Goal: Task Accomplishment & Management: Manage account settings

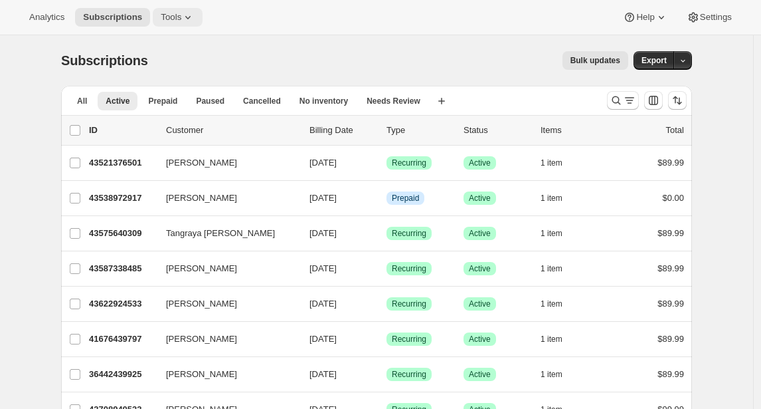
click at [179, 12] on span "Tools" at bounding box center [171, 17] width 21 height 11
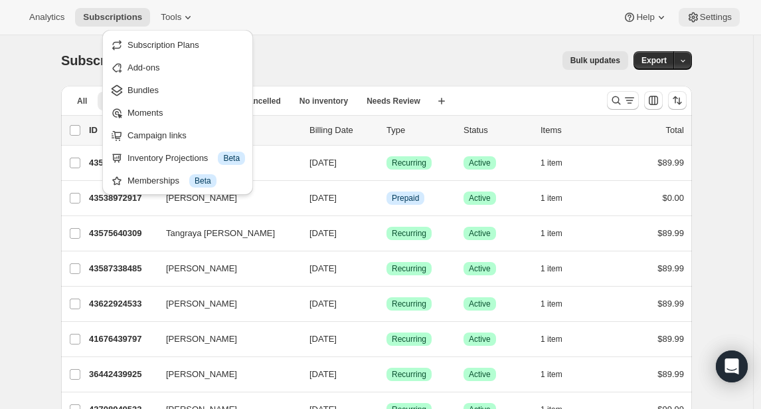
click at [711, 13] on span "Settings" at bounding box center [716, 17] width 32 height 11
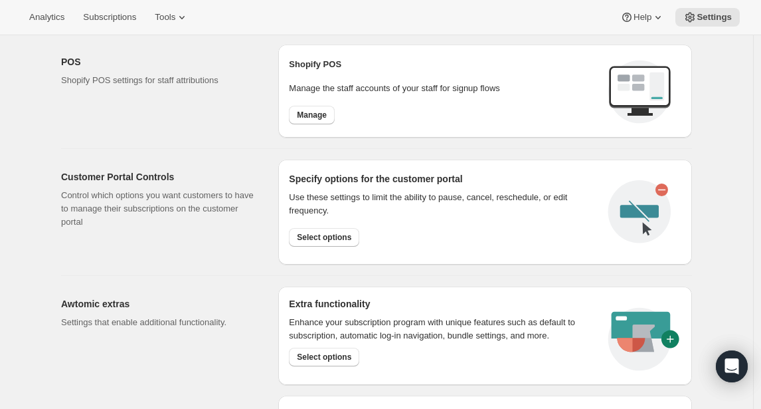
scroll to position [534, 0]
click at [324, 233] on span "Select options" at bounding box center [324, 236] width 54 height 11
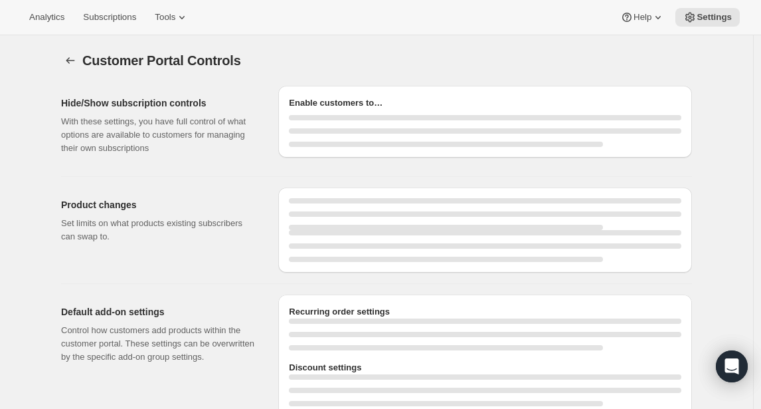
select select "MONTH"
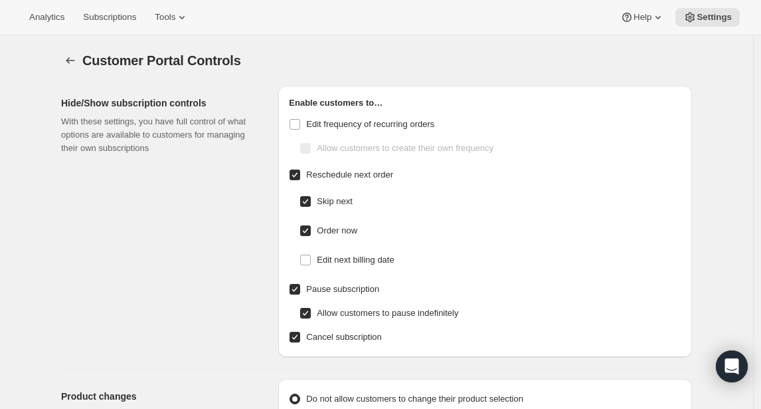
checkbox input "false"
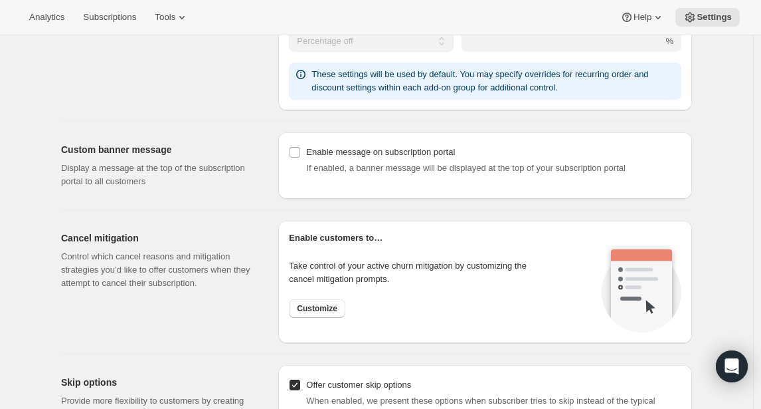
scroll to position [737, 0]
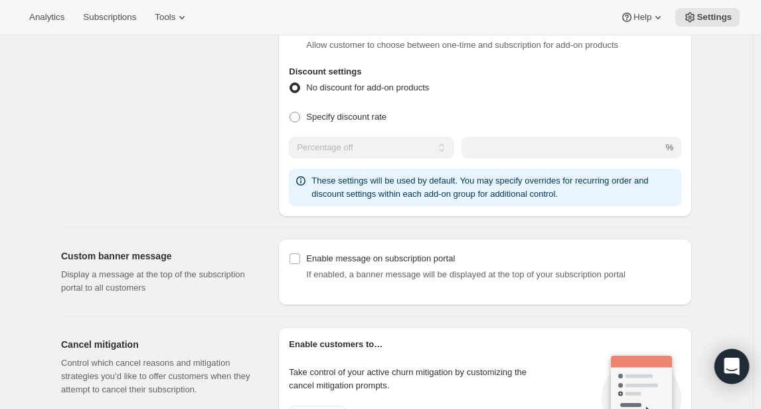
click at [731, 362] on icon "Open Intercom Messenger" at bounding box center [731, 365] width 15 height 17
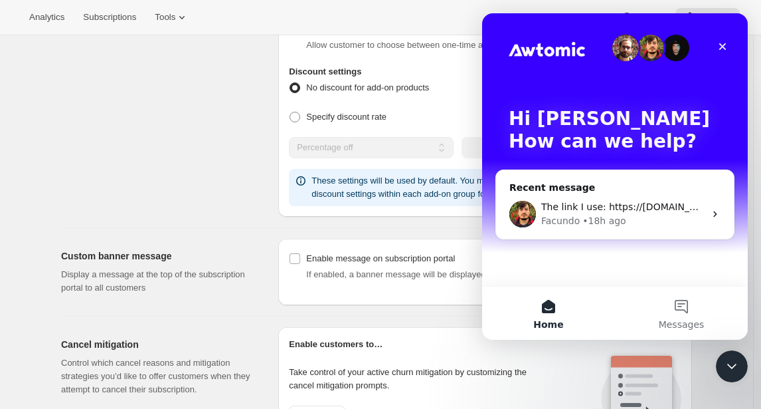
scroll to position [0, 0]
click at [646, 215] on div "Facundo • 18h ago" at bounding box center [622, 221] width 163 height 14
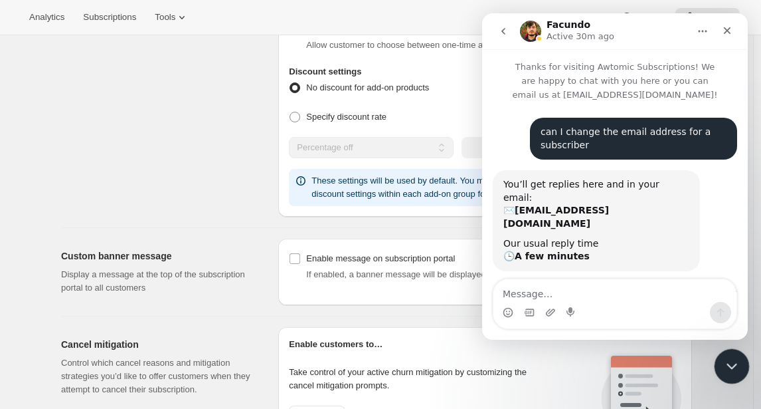
scroll to position [596, 0]
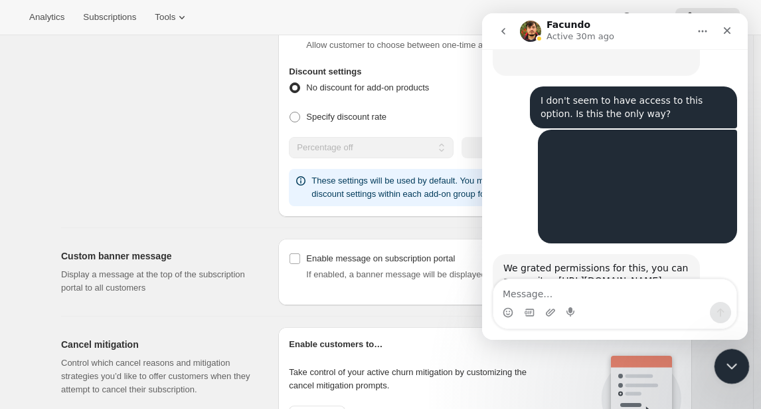
click at [725, 364] on icon "Close Intercom Messenger" at bounding box center [730, 364] width 16 height 16
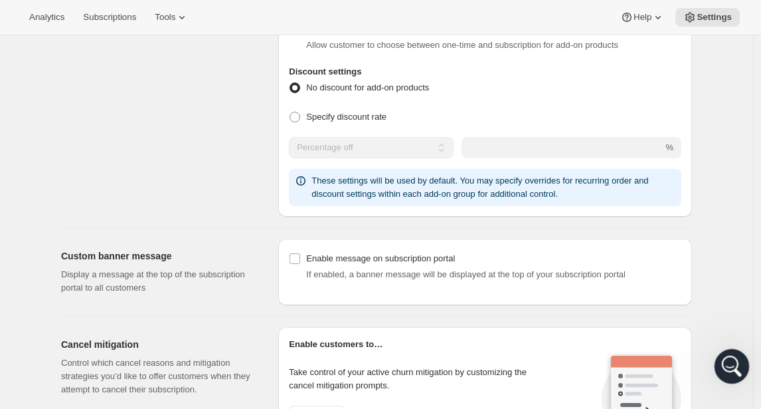
scroll to position [810, 0]
click at [725, 364] on icon "Open Intercom Messenger" at bounding box center [730, 364] width 22 height 22
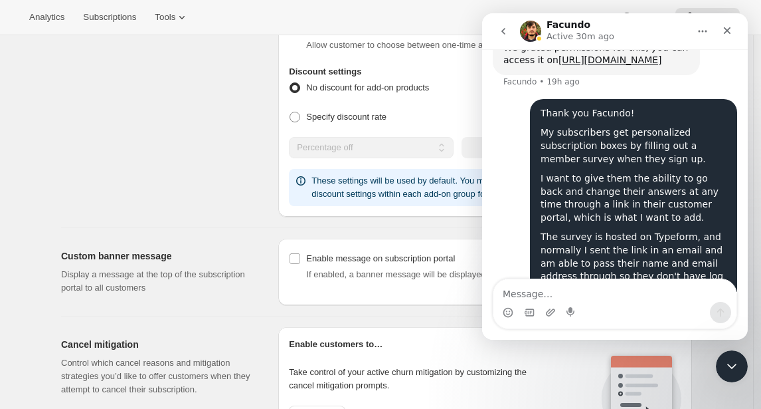
scroll to position [806, 0]
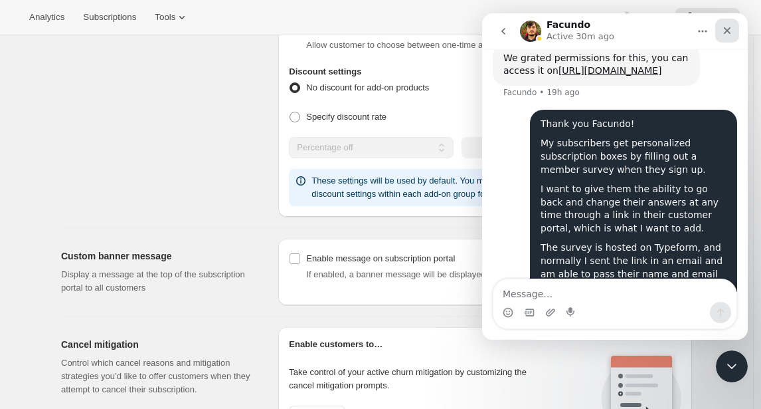
click at [734, 28] on div "Close" at bounding box center [727, 31] width 24 height 24
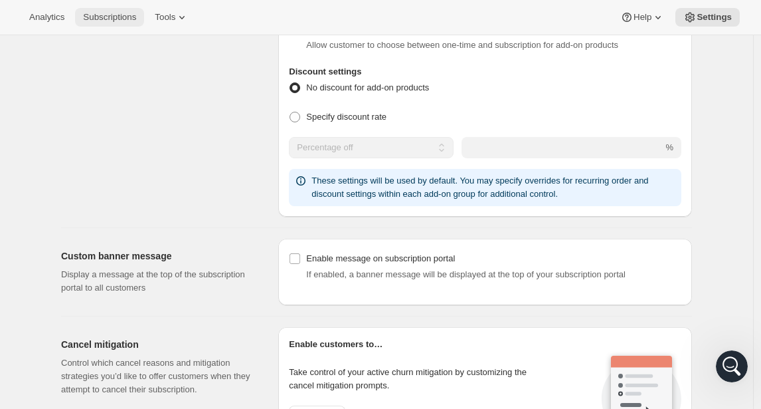
click at [121, 18] on span "Subscriptions" at bounding box center [109, 17] width 53 height 11
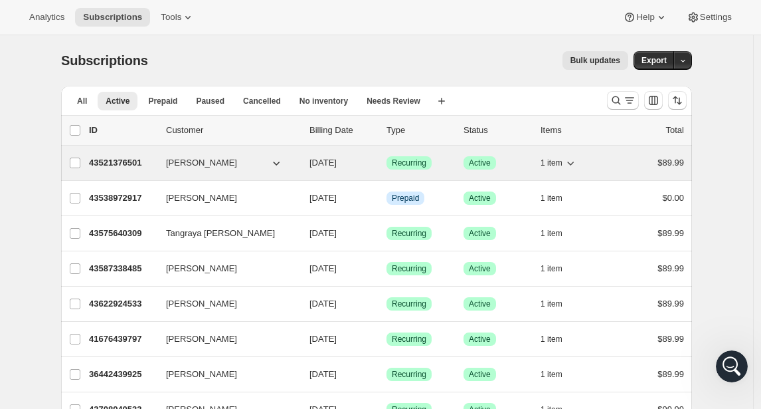
click at [120, 161] on p "43521376501" at bounding box center [122, 162] width 66 height 13
click at [185, 162] on span "[PERSON_NAME]" at bounding box center [201, 162] width 71 height 13
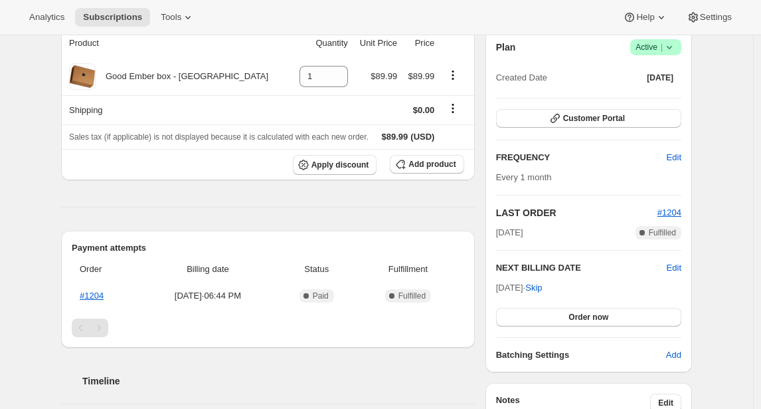
scroll to position [141, 0]
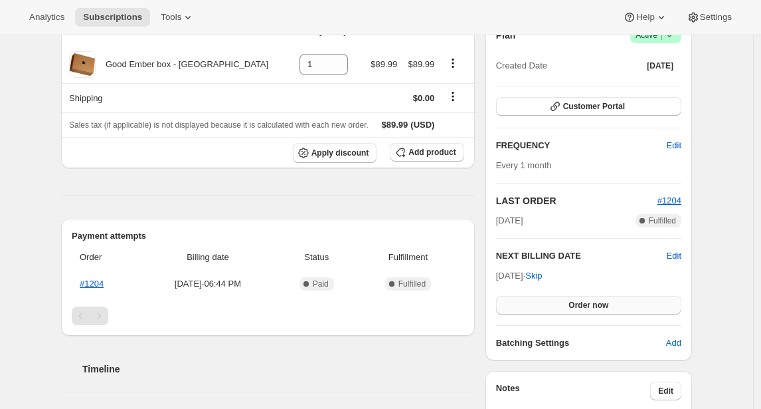
click at [574, 307] on span "Order now" at bounding box center [589, 305] width 40 height 11
click at [574, 307] on span "Click to confirm" at bounding box center [589, 305] width 60 height 11
